Goal: Find specific page/section: Find specific page/section

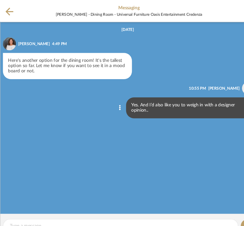
click at [9, 10] on icon at bounding box center [8, 11] width 7 height 8
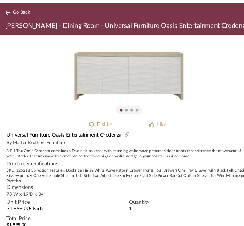
click at [15, 22] on span "Go Back" at bounding box center [20, 24] width 16 height 5
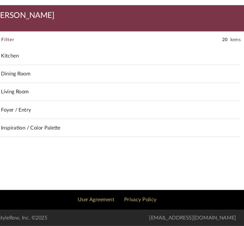
click at [12, 61] on span "Kitchen" at bounding box center [125, 64] width 227 height 7
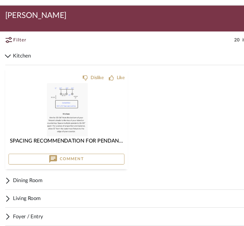
click at [17, 61] on span "Kitchen" at bounding box center [125, 64] width 227 height 7
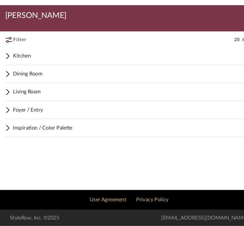
click at [11, 74] on div "Dining Room" at bounding box center [122, 82] width 235 height 17
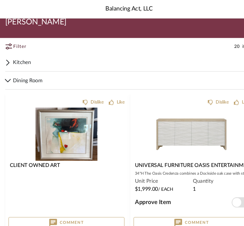
click at [10, 42] on icon at bounding box center [8, 44] width 6 height 6
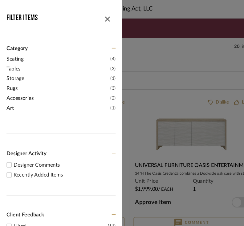
scroll to position [6, 0]
click at [95, 19] on span "button" at bounding box center [101, 16] width 15 height 15
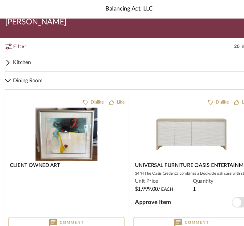
click at [5, 73] on icon at bounding box center [7, 75] width 5 height 7
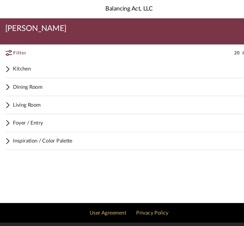
click at [13, 95] on span "Living Room" at bounding box center [125, 98] width 227 height 7
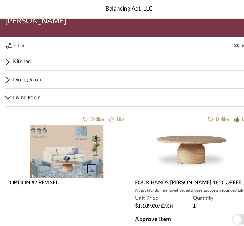
scroll to position [0, 0]
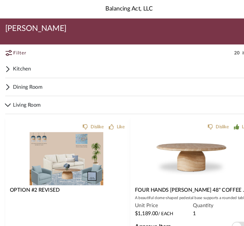
click at [27, 95] on span "Living Room" at bounding box center [125, 98] width 227 height 7
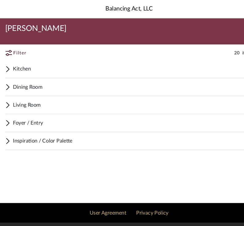
click at [19, 112] on div "Foyer / Entry" at bounding box center [122, 116] width 235 height 17
